Goal: Communication & Community: Answer question/provide support

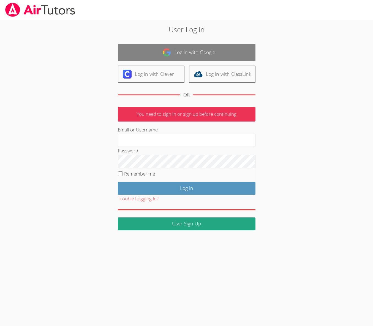
click at [173, 48] on link "Log in with Google" at bounding box center [187, 52] width 138 height 17
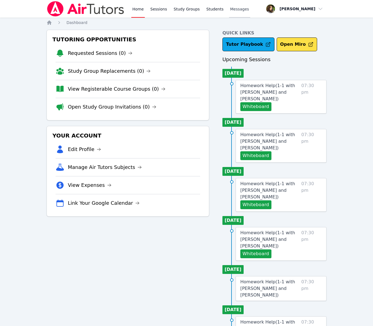
click at [230, 11] on span "Messages" at bounding box center [239, 9] width 19 height 6
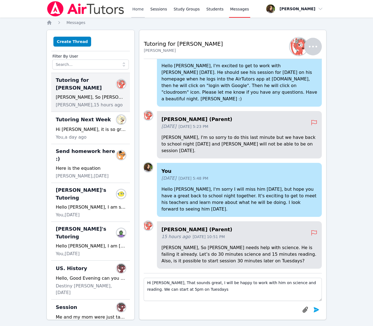
type textarea "Hi [PERSON_NAME], That sounds great, I will be happy to work with him on scienc…"
click at [139, 7] on link "Home" at bounding box center [137, 9] width 13 height 18
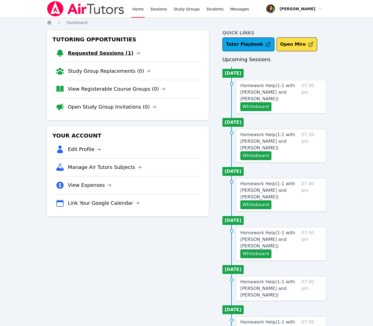
click at [119, 53] on link "Requested Sessions (1)" at bounding box center [104, 53] width 72 height 8
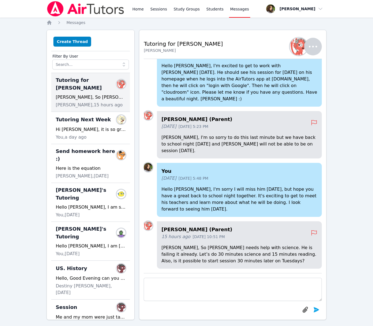
click at [201, 294] on textarea at bounding box center [233, 289] width 178 height 23
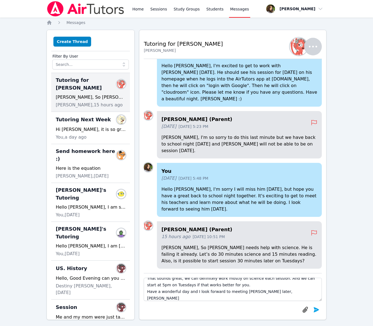
scroll to position [13, 0]
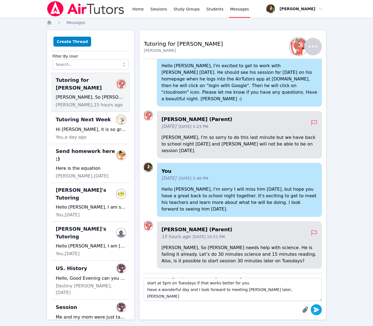
type textarea "Hi Yuliya, That sounds great, we can definitely work mostly on science each ses…"
click at [316, 308] on icon "submit" at bounding box center [317, 309] width 6 height 5
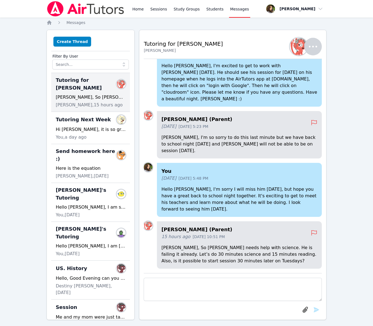
scroll to position [0, 0]
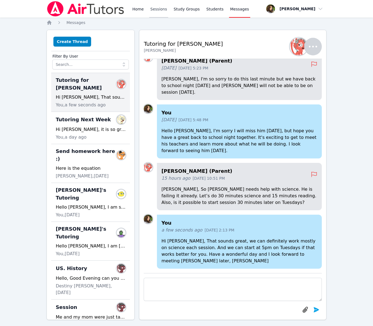
click at [151, 10] on link "Sessions" at bounding box center [158, 9] width 19 height 18
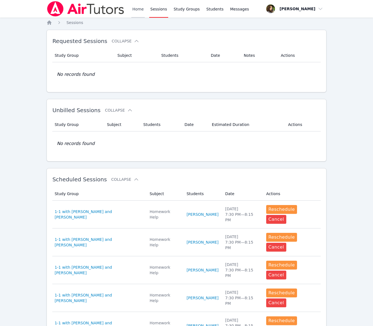
click at [138, 10] on link "Home" at bounding box center [137, 9] width 13 height 18
